Goal: Navigation & Orientation: Find specific page/section

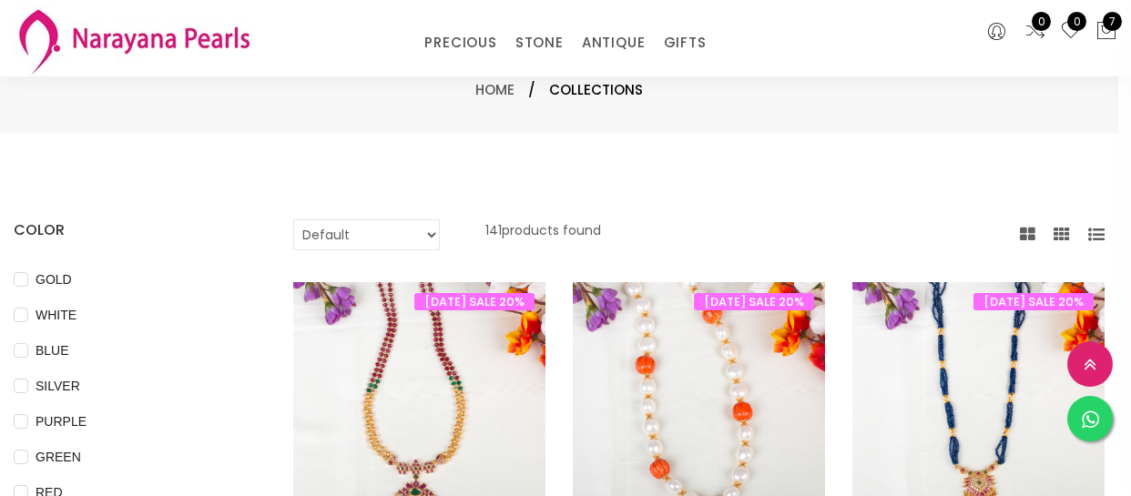
select select "INR"
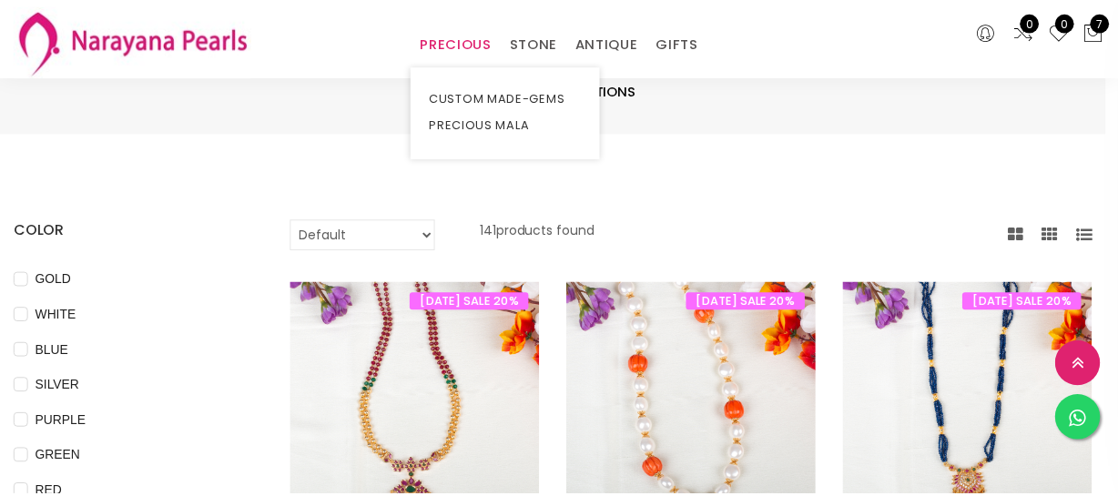
scroll to position [911, 0]
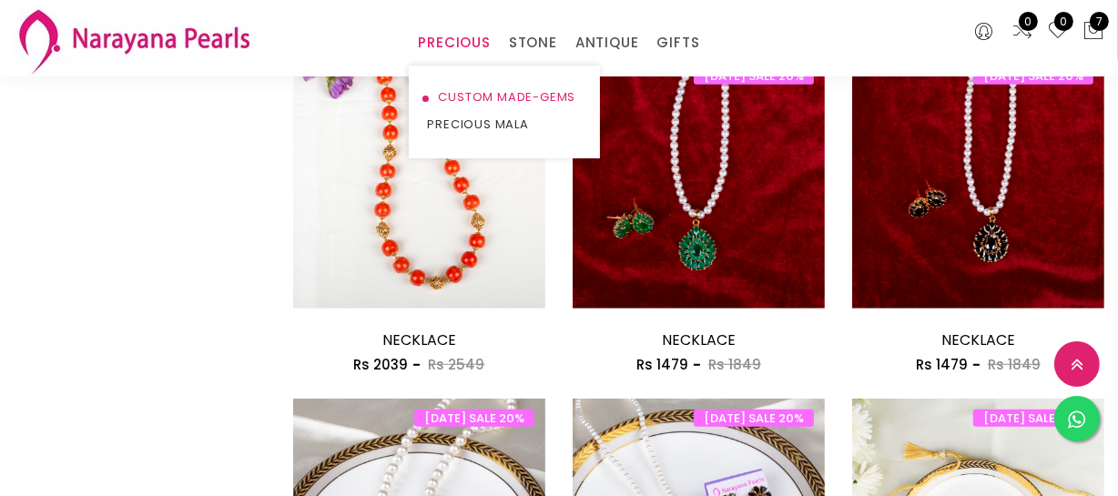
click at [464, 92] on link "CUSTOM MADE-GEMS" at bounding box center [504, 97] width 155 height 27
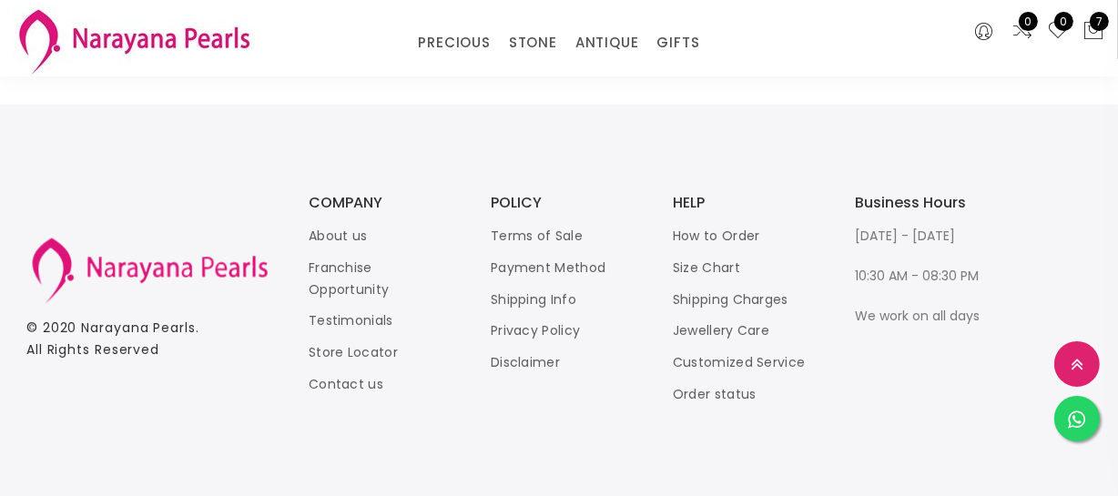
scroll to position [2506, 0]
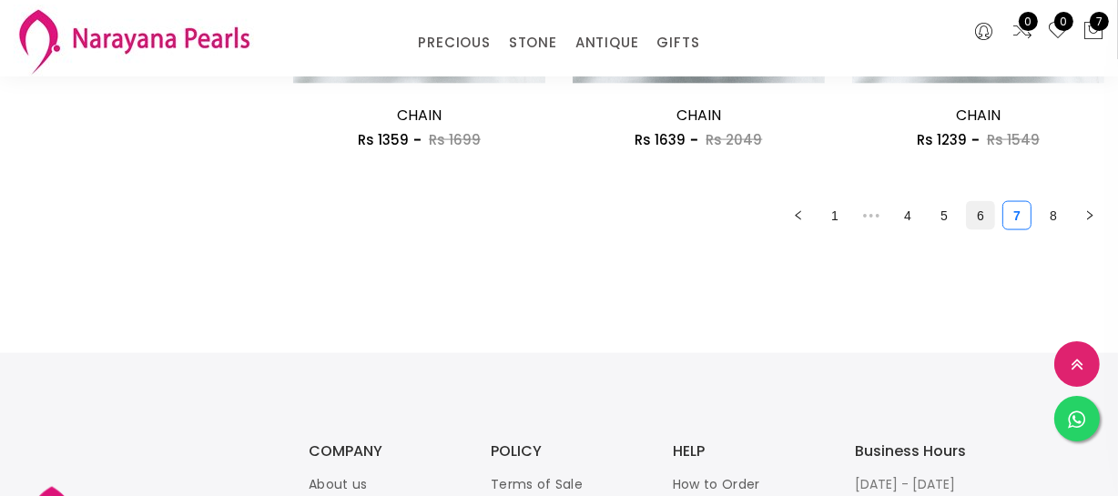
click at [989, 210] on link "6" at bounding box center [980, 215] width 27 height 27
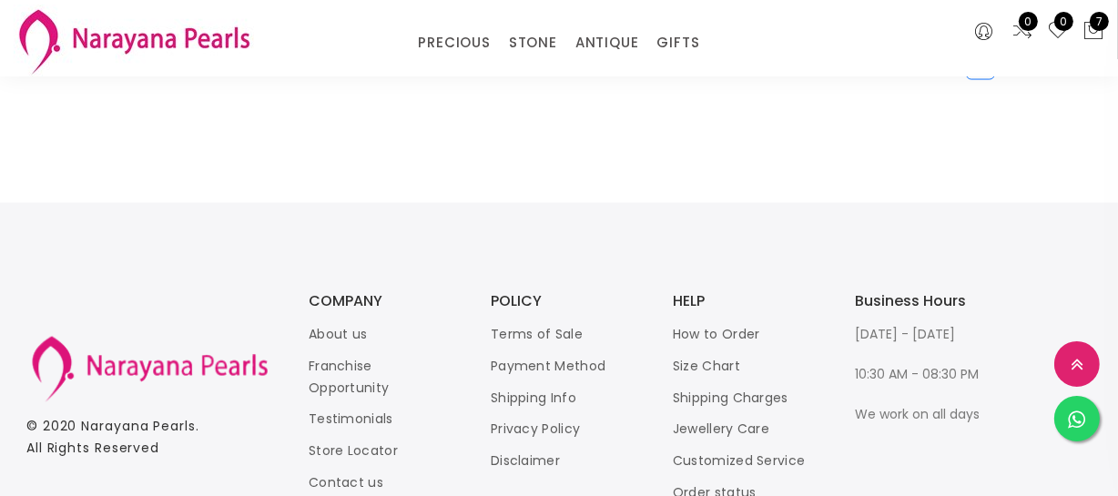
scroll to position [2506, 0]
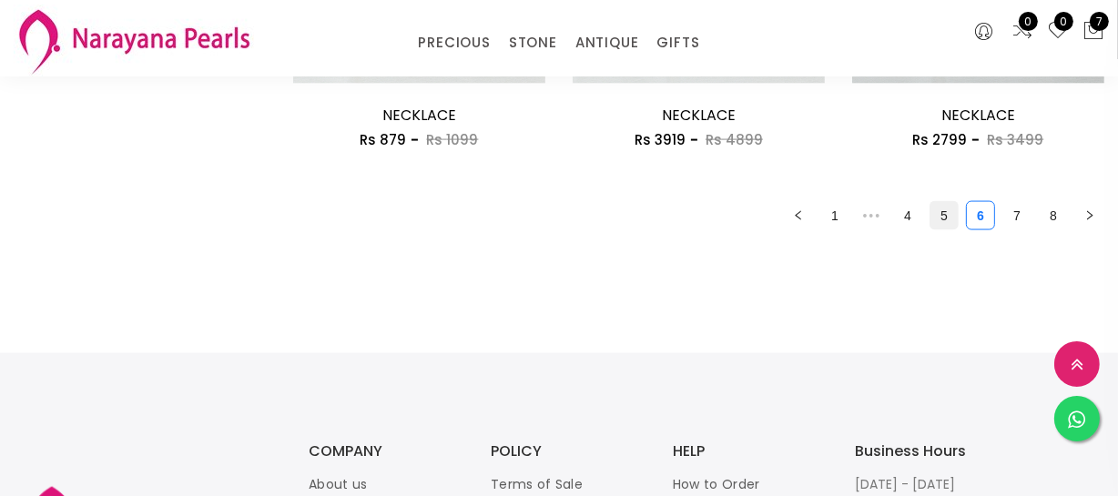
click at [944, 220] on link "5" at bounding box center [944, 215] width 27 height 27
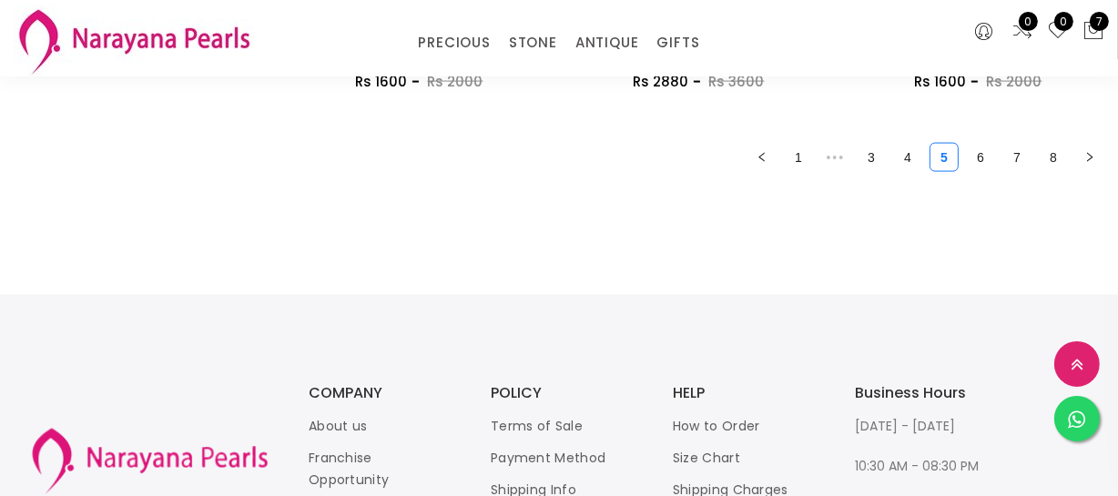
scroll to position [2484, 0]
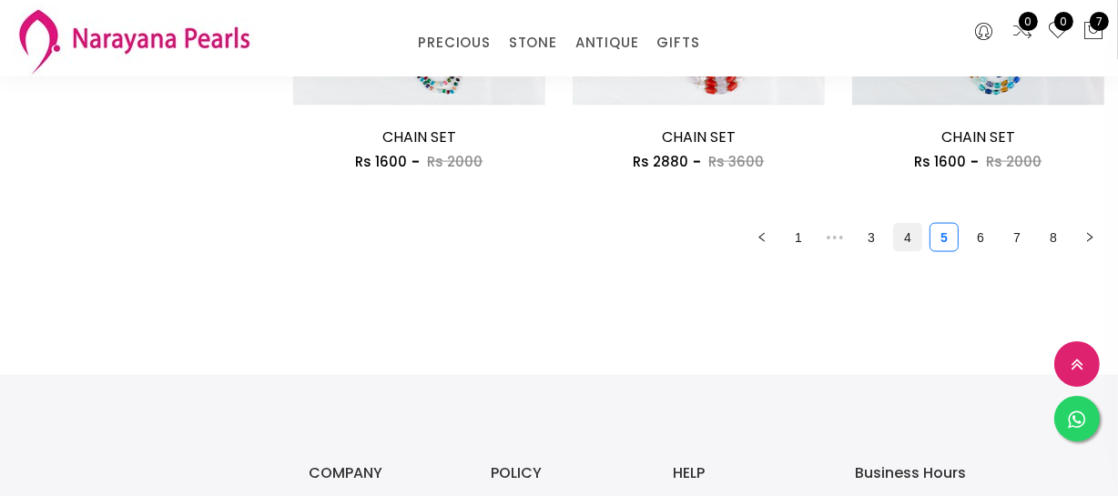
click at [912, 234] on link "4" at bounding box center [907, 237] width 27 height 27
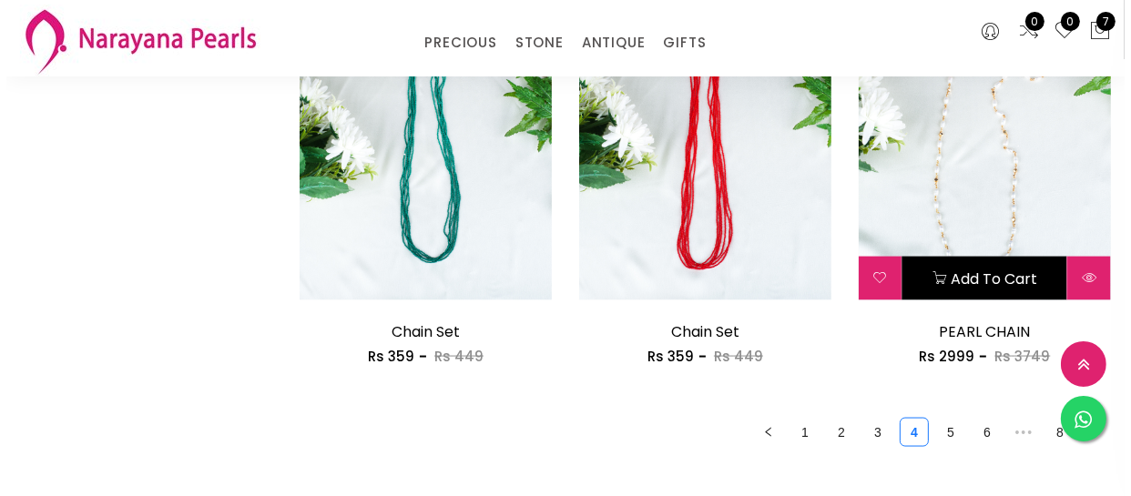
scroll to position [2318, 0]
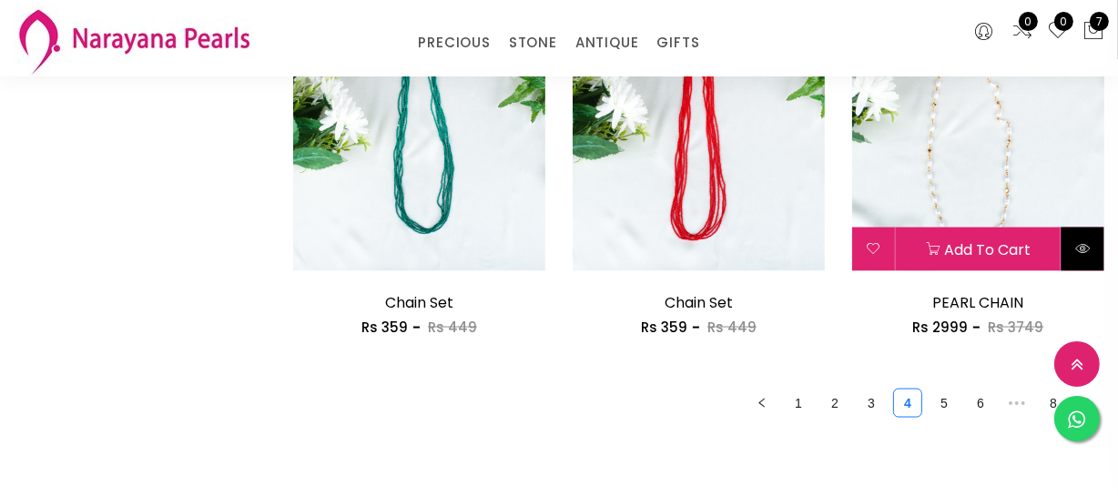
click at [1097, 249] on button at bounding box center [1083, 250] width 43 height 44
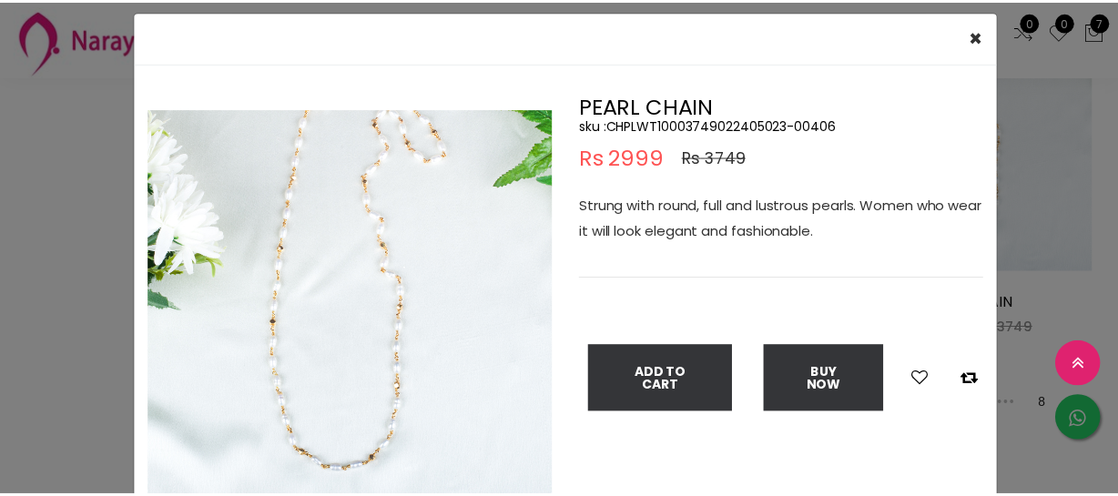
scroll to position [82, 0]
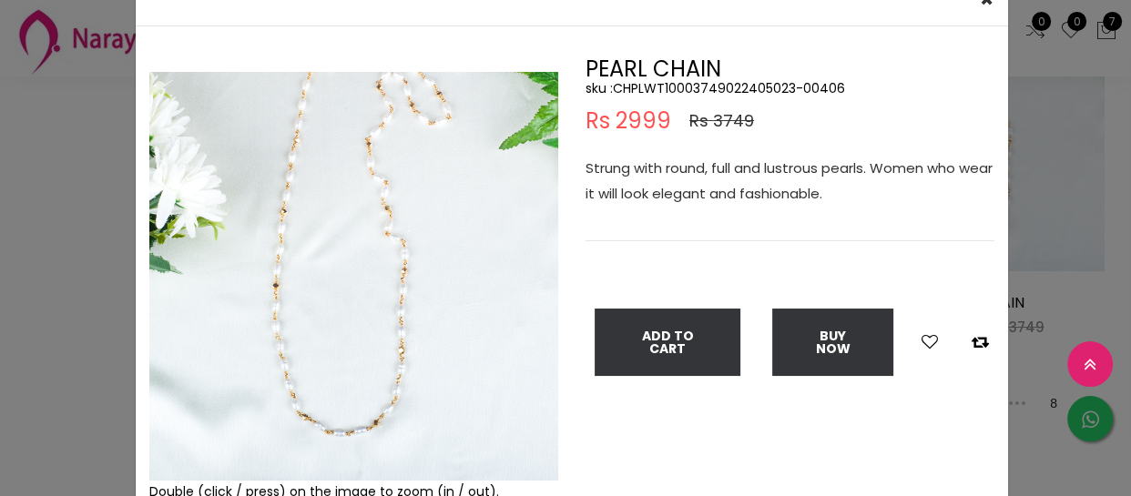
click at [62, 143] on div "× Close Double (click / press) on the image to zoom (in / out). PEARL CHAIN sku…" at bounding box center [565, 248] width 1131 height 496
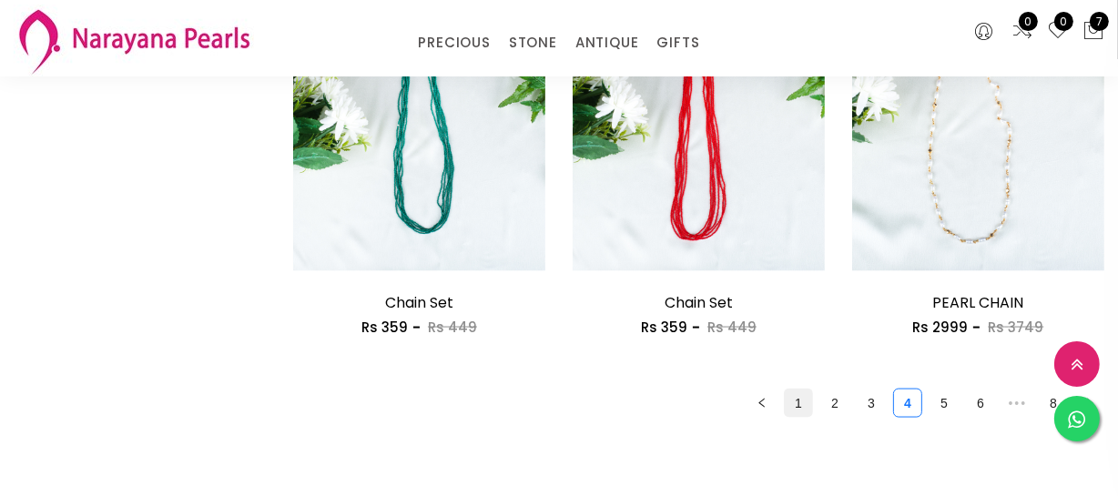
click at [802, 410] on link "1" at bounding box center [798, 403] width 27 height 27
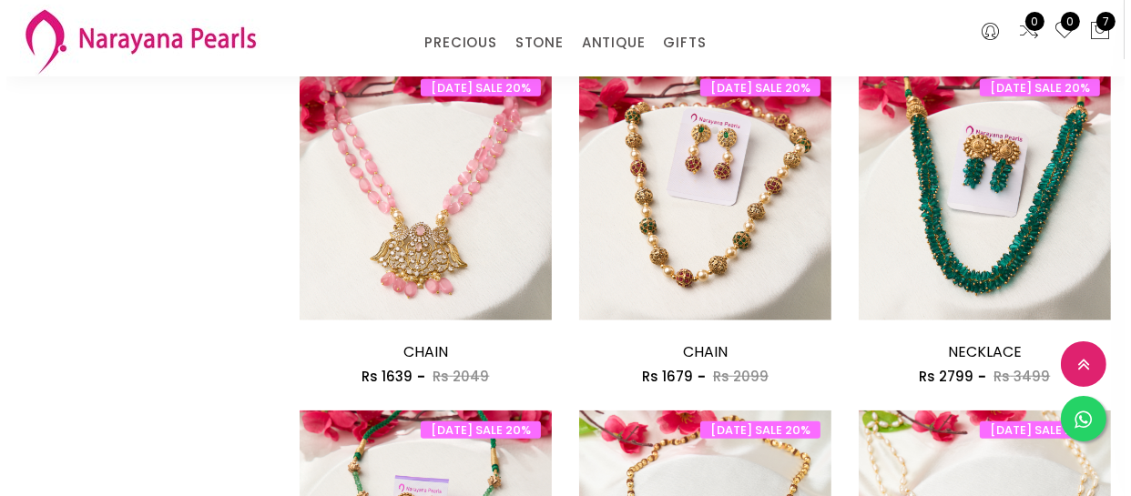
scroll to position [1739, 0]
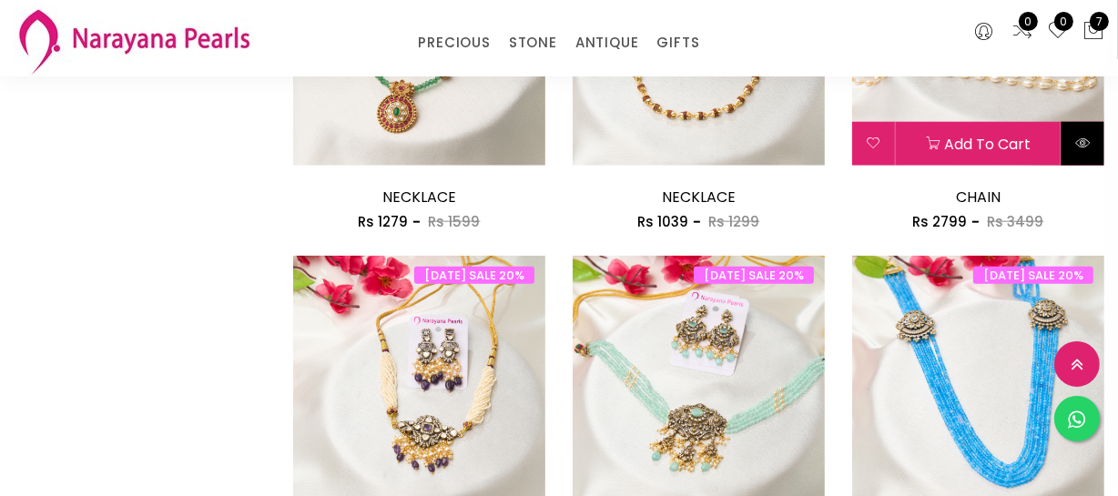
click at [1077, 144] on icon at bounding box center [1083, 143] width 15 height 15
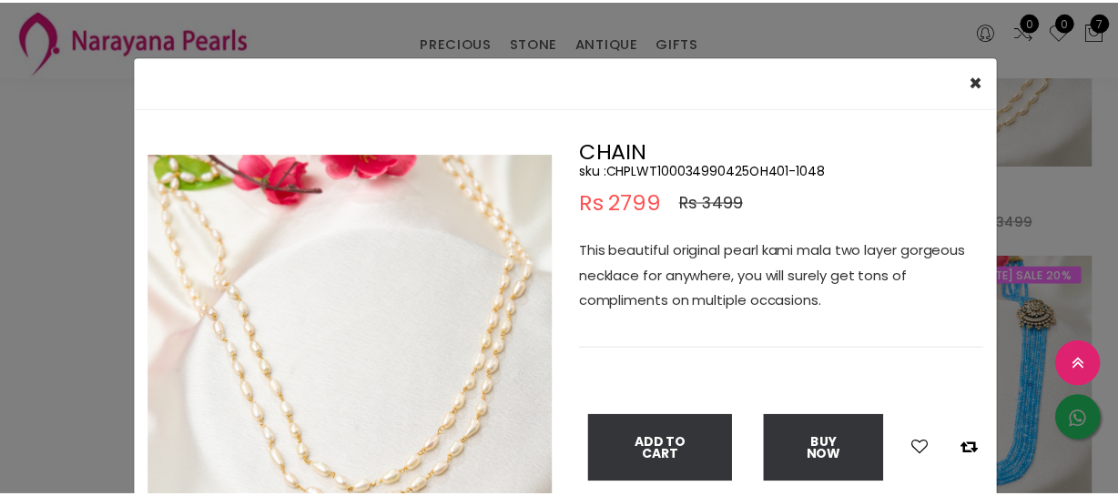
scroll to position [82, 0]
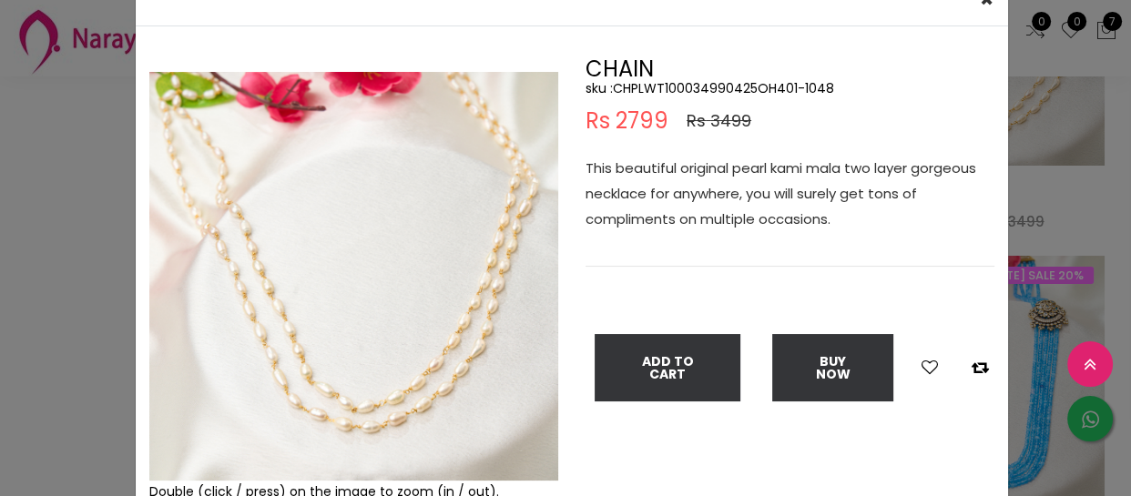
click at [375, 349] on img at bounding box center [353, 276] width 409 height 409
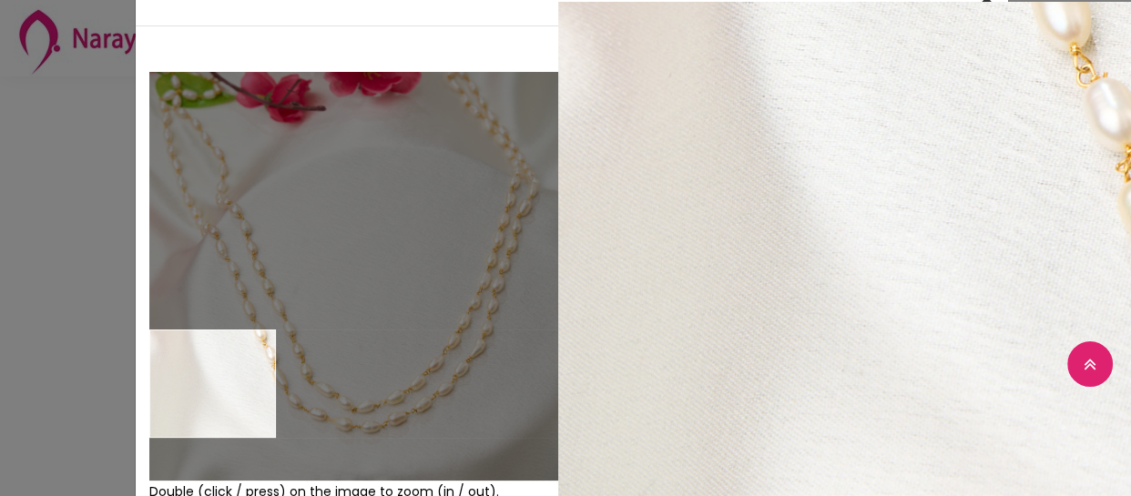
click at [77, 360] on div "× Close Double (click / press) on the image to zoom (in / out). CHAIN sku : CHP…" at bounding box center [565, 248] width 1131 height 496
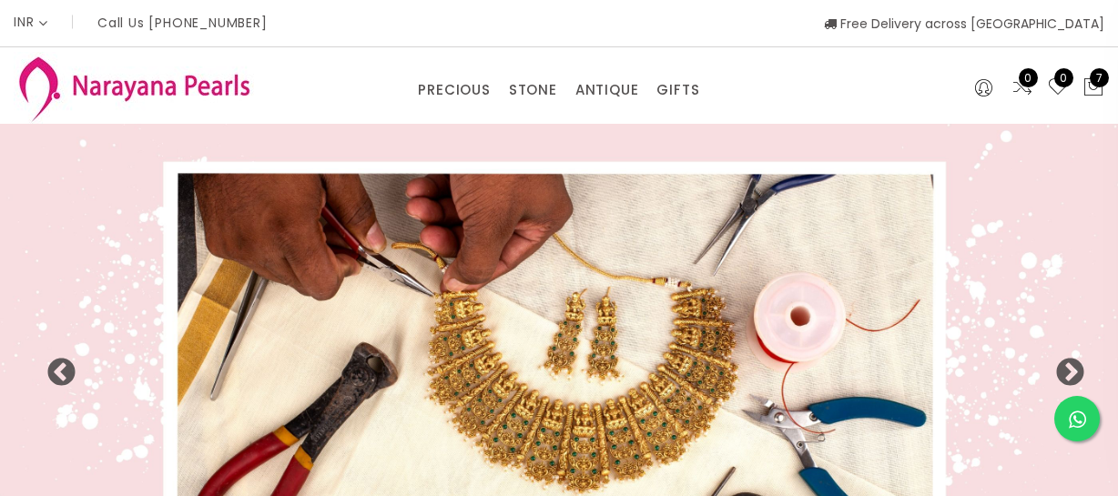
select select "INR"
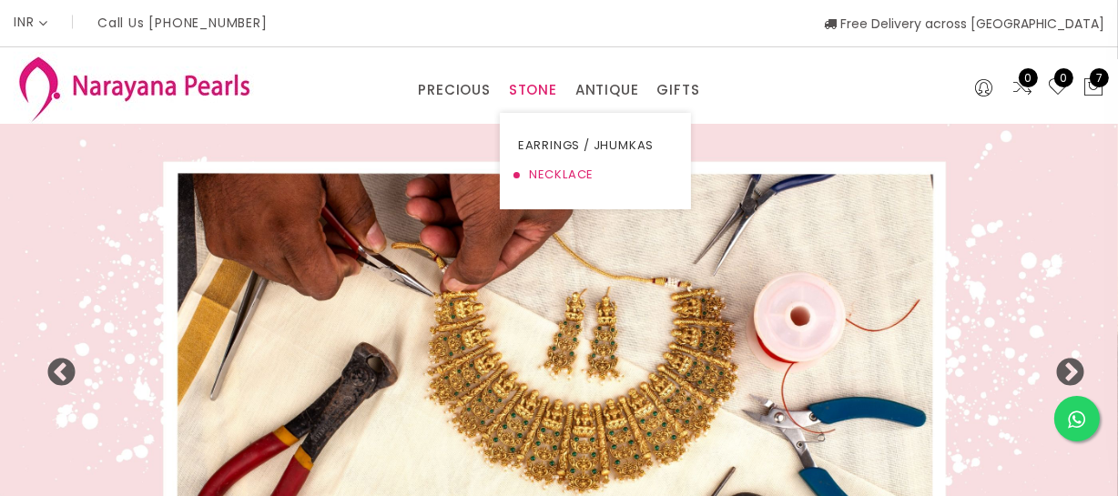
click at [542, 170] on link "NECKLACE" at bounding box center [595, 174] width 155 height 29
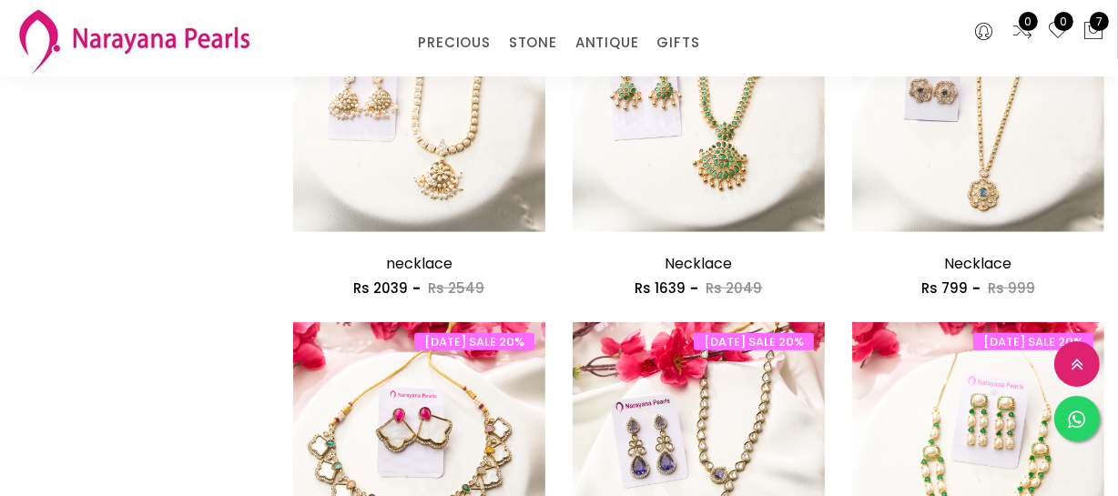
scroll to position [1324, 0]
